Goal: Information Seeking & Learning: Find specific fact

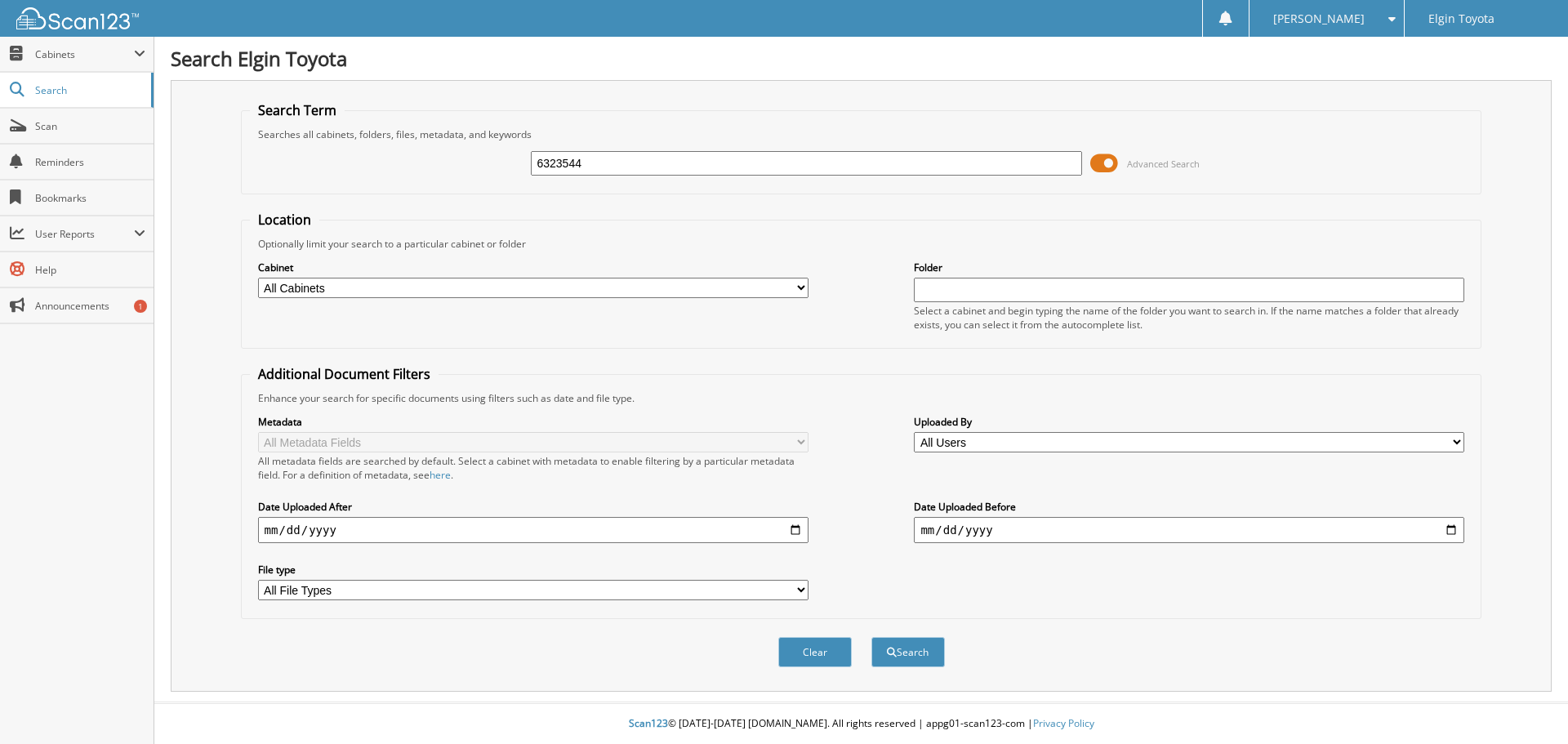
type input "6323544"
click at [871, 637] on button "Search" at bounding box center [908, 652] width 74 height 30
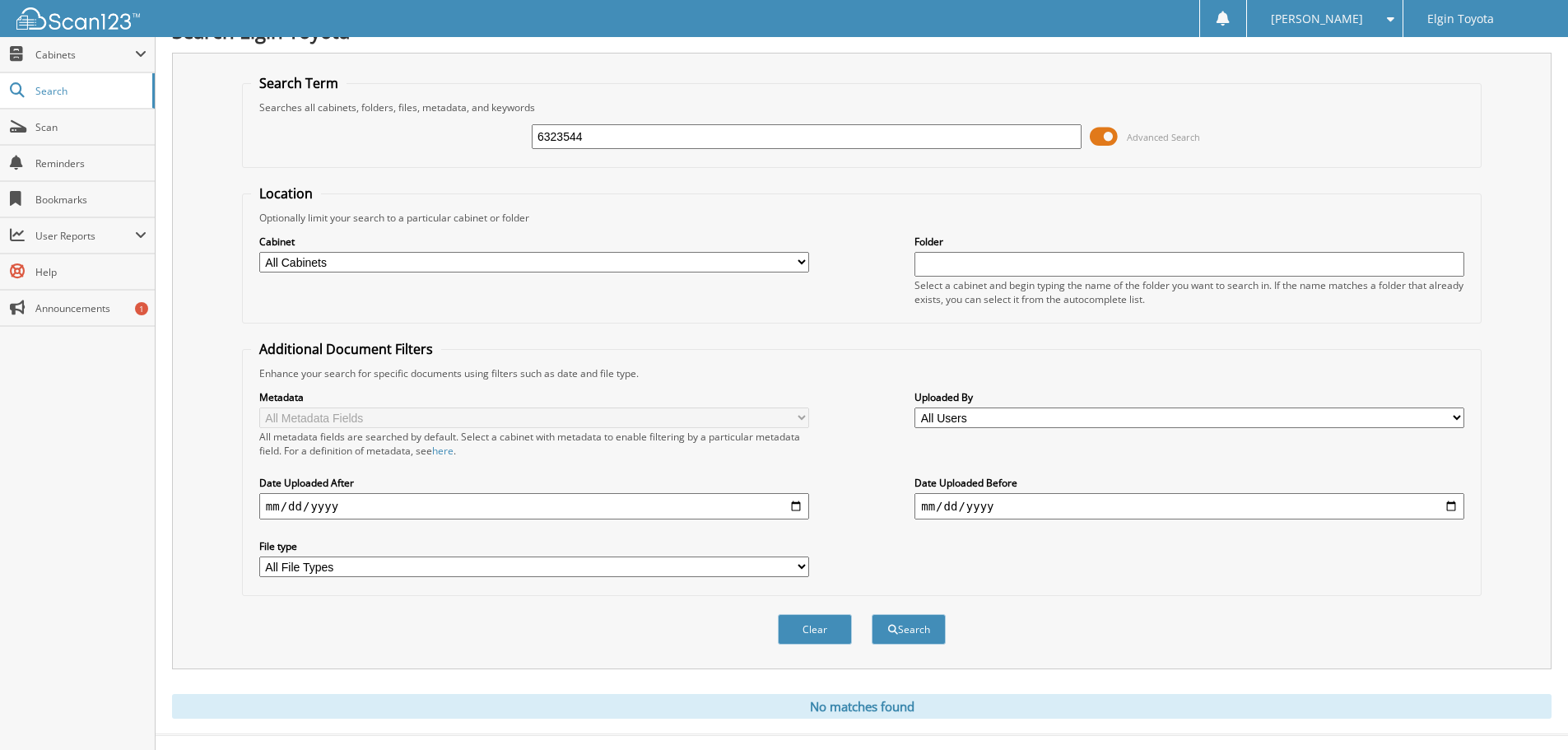
scroll to position [55, 0]
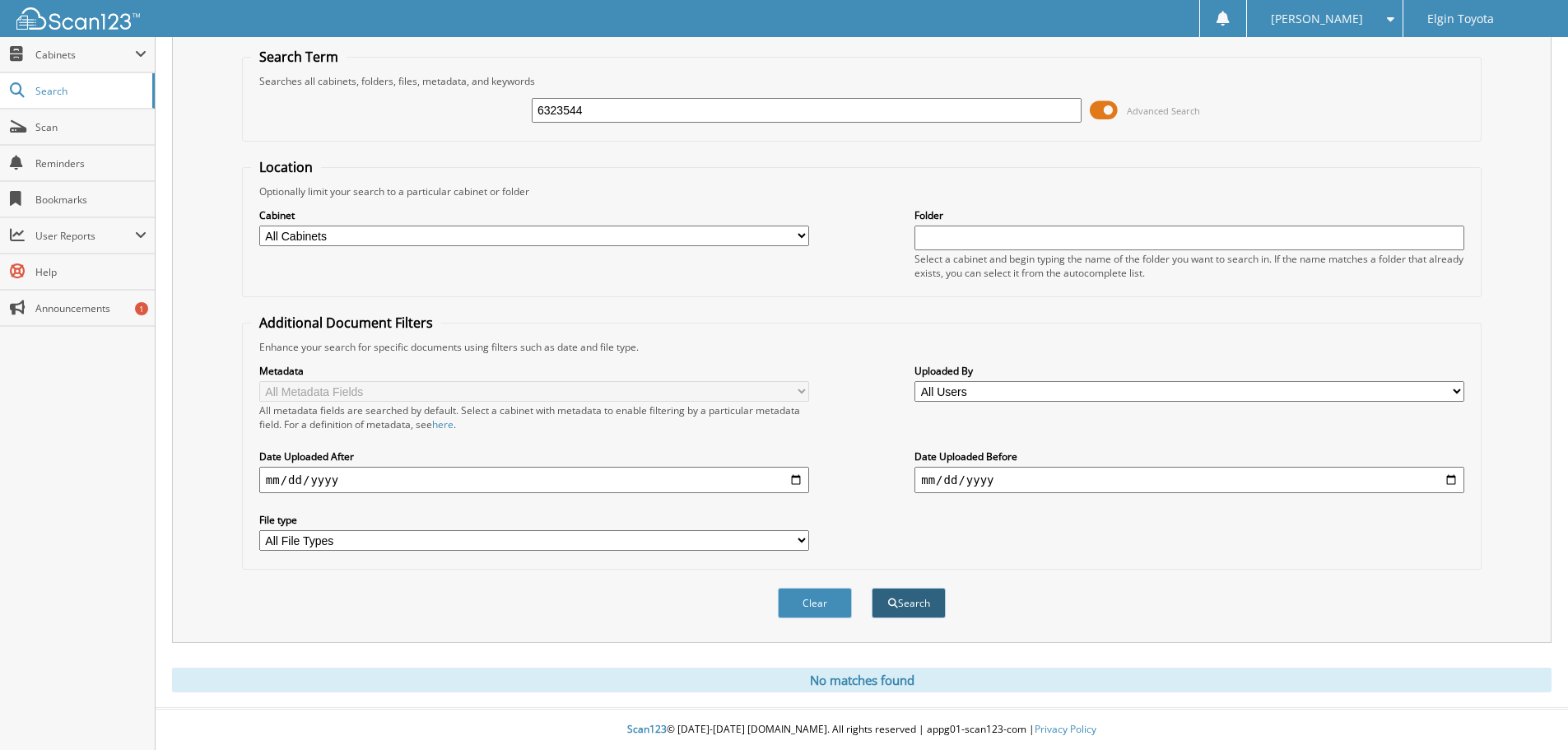
click at [889, 605] on span "submit" at bounding box center [893, 603] width 10 height 10
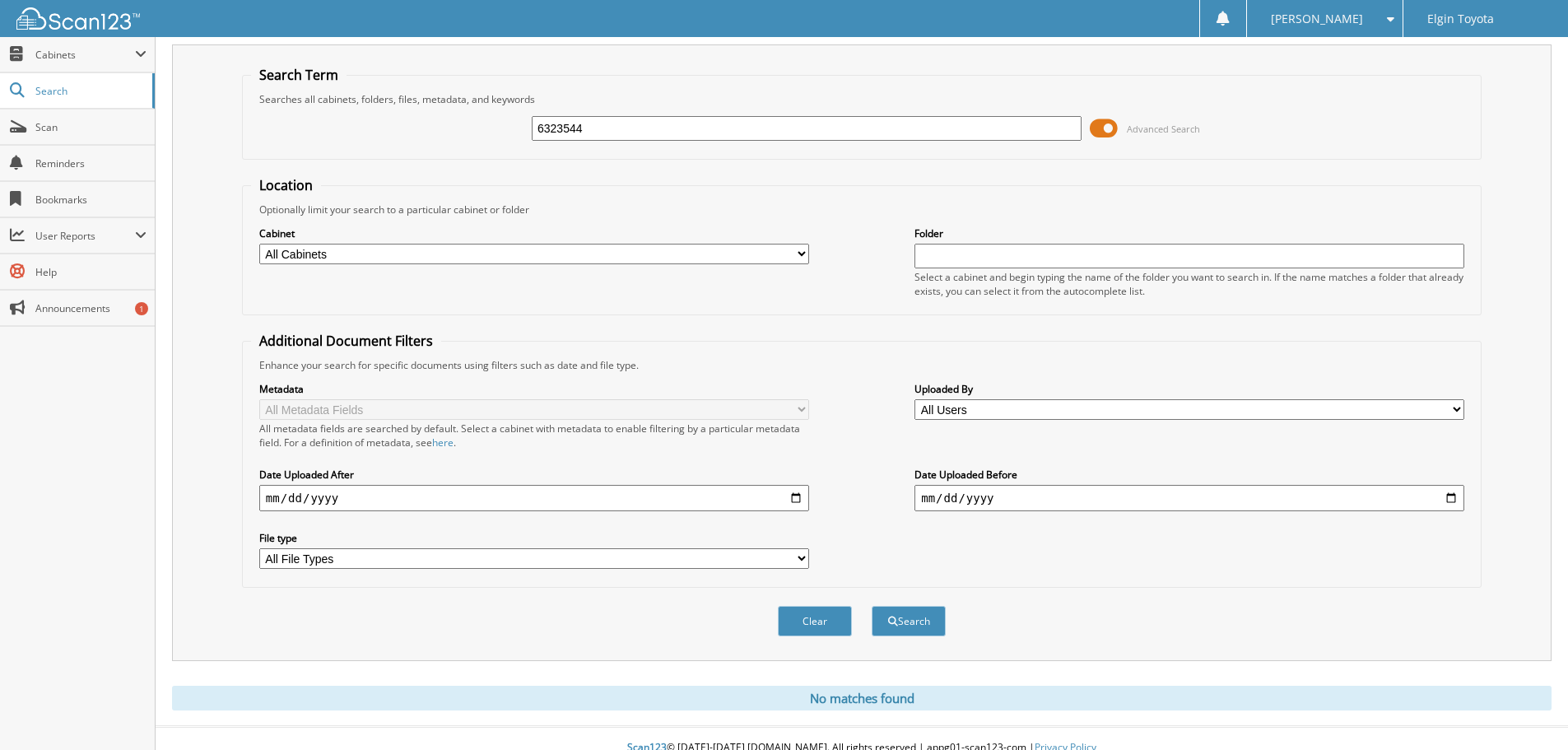
scroll to position [55, 0]
